Goal: Submit feedback/report problem

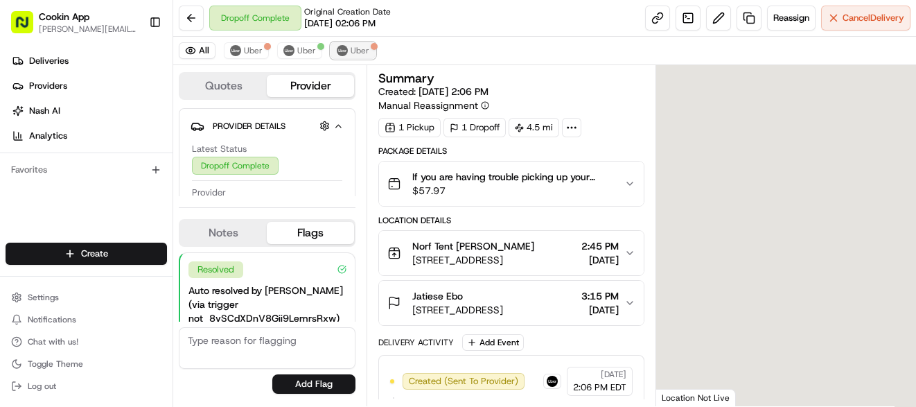
click at [354, 49] on span "Uber" at bounding box center [360, 50] width 19 height 11
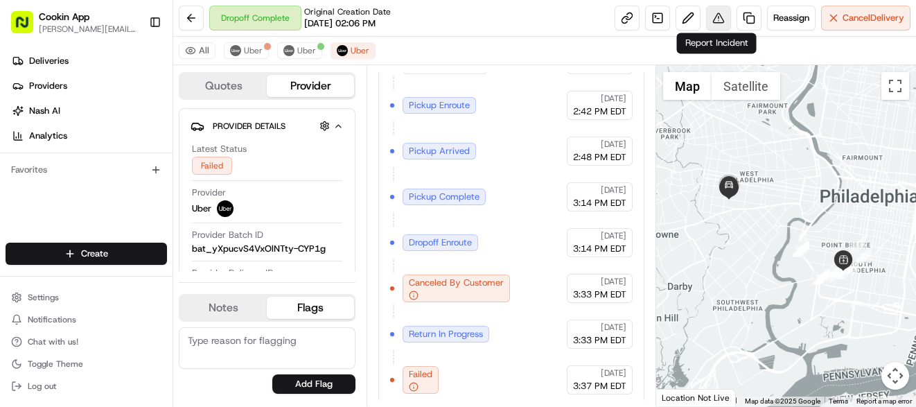
click at [718, 15] on button at bounding box center [718, 18] width 25 height 25
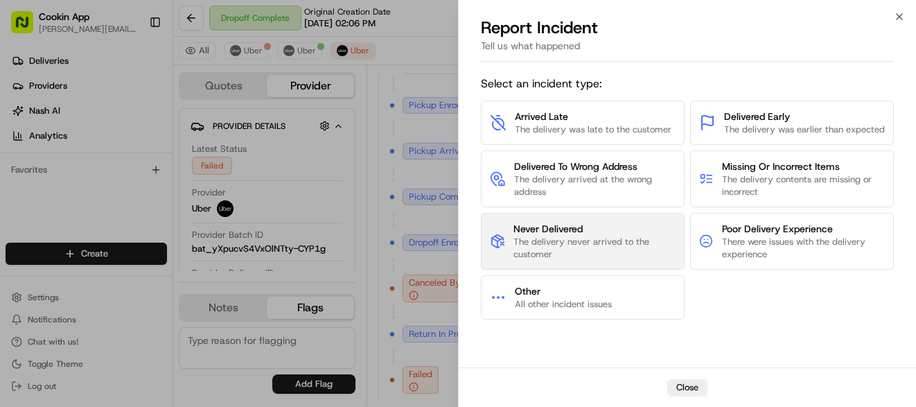
click at [583, 245] on span "The delivery never arrived to the customer" at bounding box center [594, 248] width 162 height 25
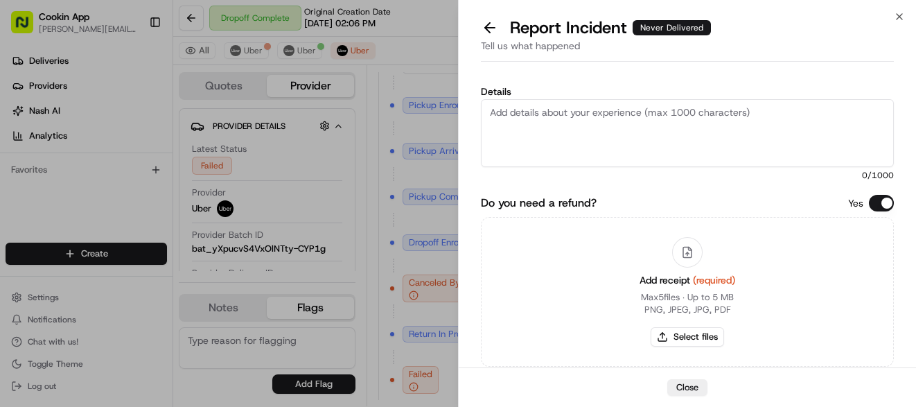
click at [543, 123] on textarea "Details" at bounding box center [687, 133] width 413 height 68
type textarea "Failed"
click at [689, 338] on button "Select files" at bounding box center [687, 336] width 73 height 19
type input "C:\fakepath\Screenshot [DATE] 164656.png"
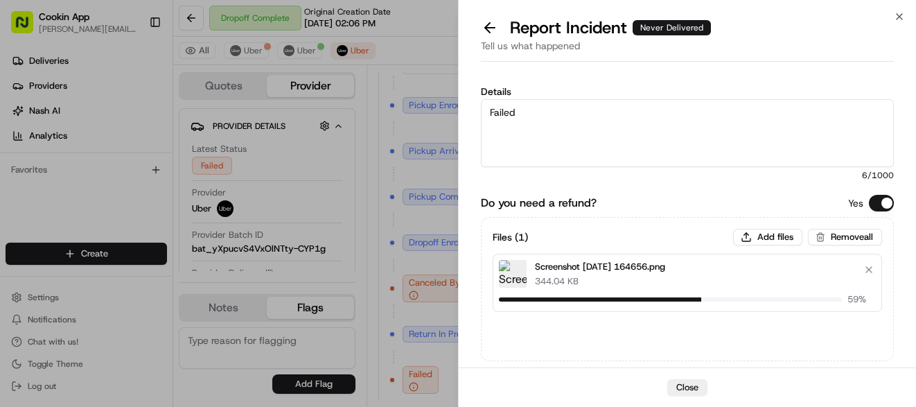
scroll to position [81, 0]
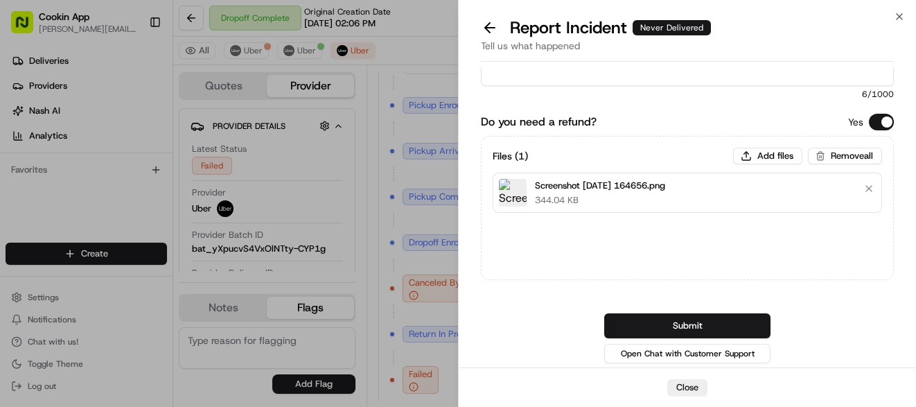
click at [661, 323] on button "Submit" at bounding box center [687, 325] width 166 height 25
